Goal: Task Accomplishment & Management: Manage account settings

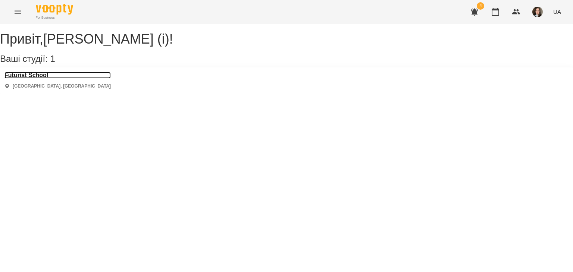
click at [36, 79] on h3 "Futurist School" at bounding box center [57, 75] width 106 height 7
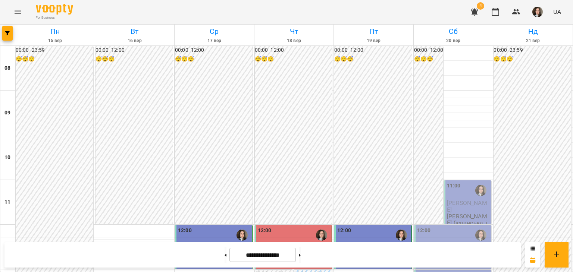
scroll to position [221, 0]
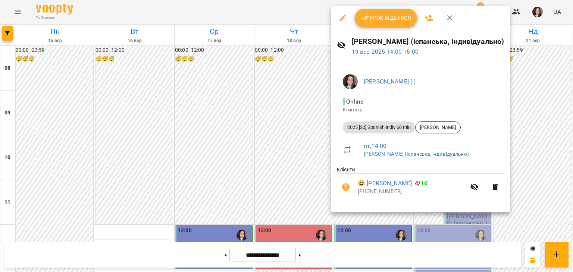
click at [375, 16] on span "Урок відбувся" at bounding box center [386, 17] width 51 height 9
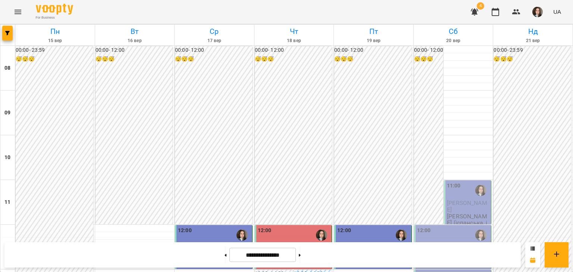
scroll to position [261, 0]
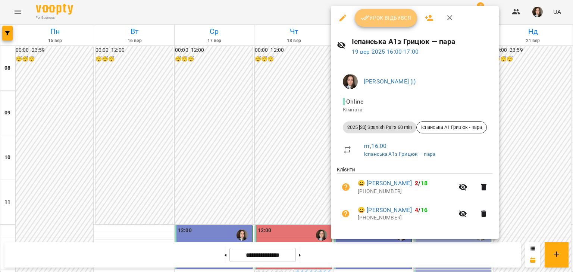
click at [370, 19] on span "Урок відбувся" at bounding box center [386, 17] width 51 height 9
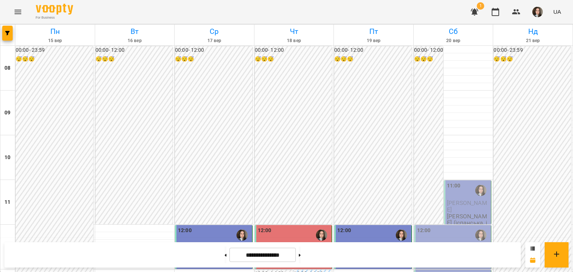
scroll to position [144, 0]
